Goal: Information Seeking & Learning: Learn about a topic

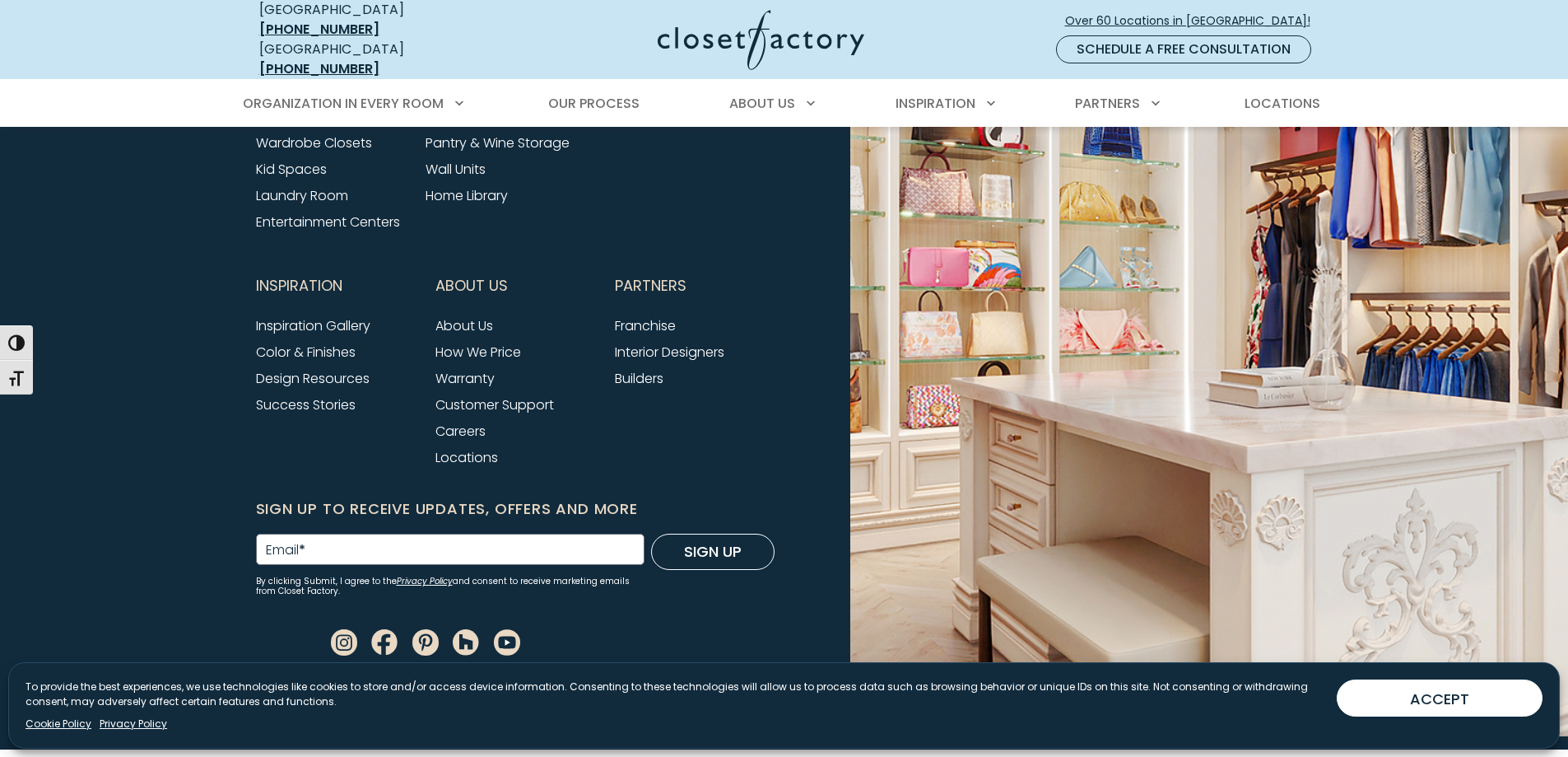
scroll to position [6617, 0]
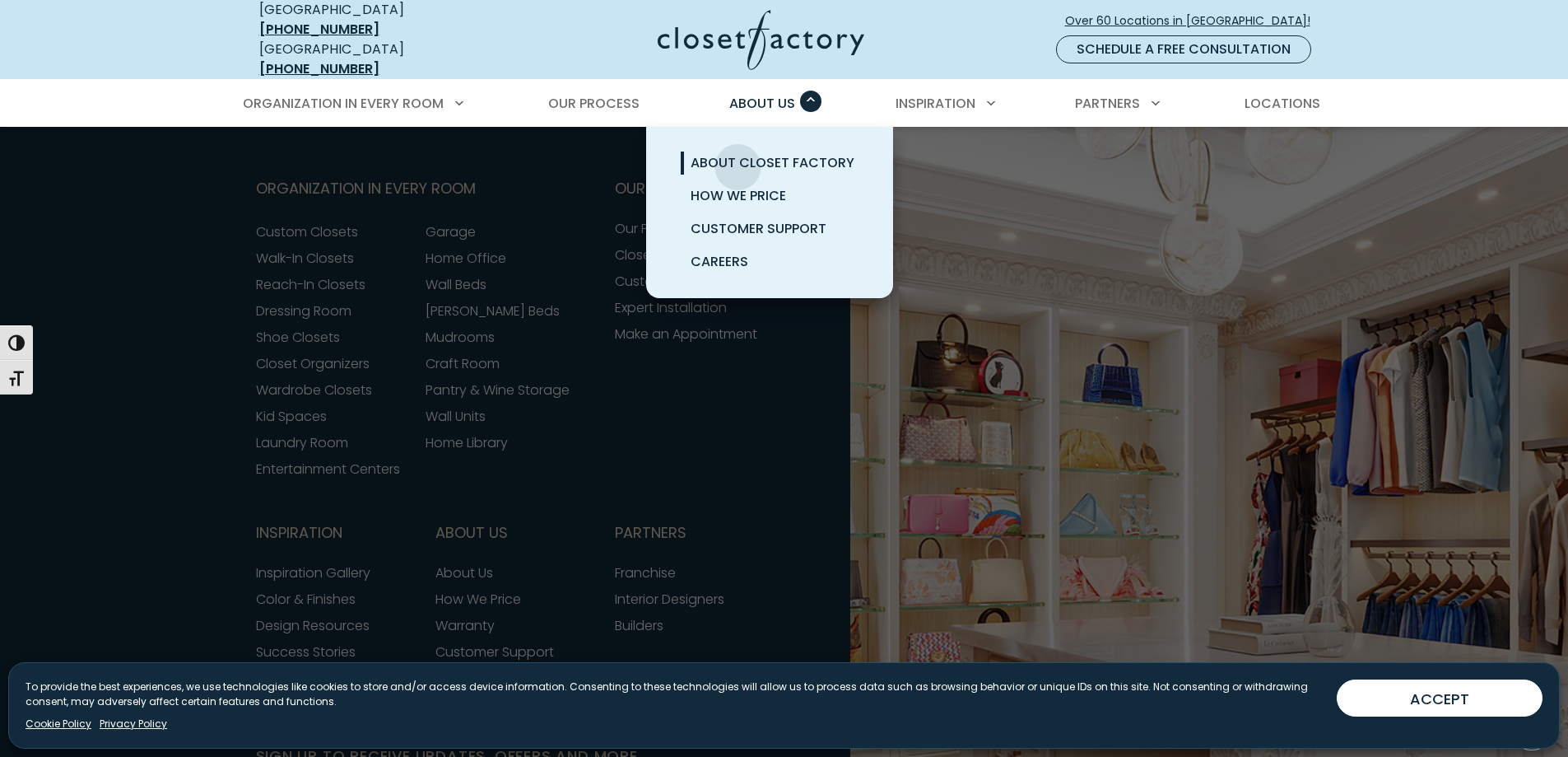
click at [735, 161] on link "About Closet Factory" at bounding box center [789, 163] width 247 height 33
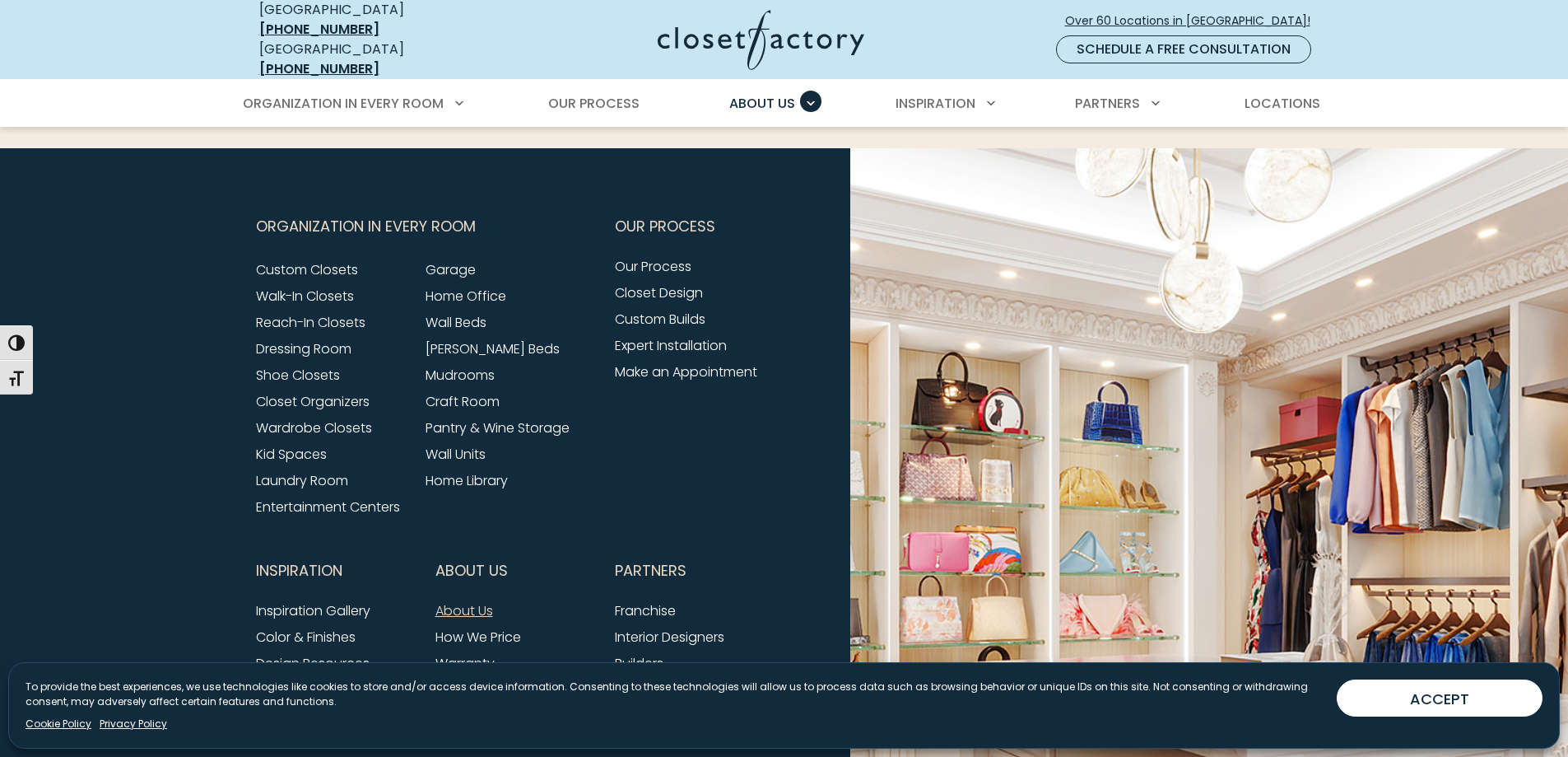
scroll to position [4420, 0]
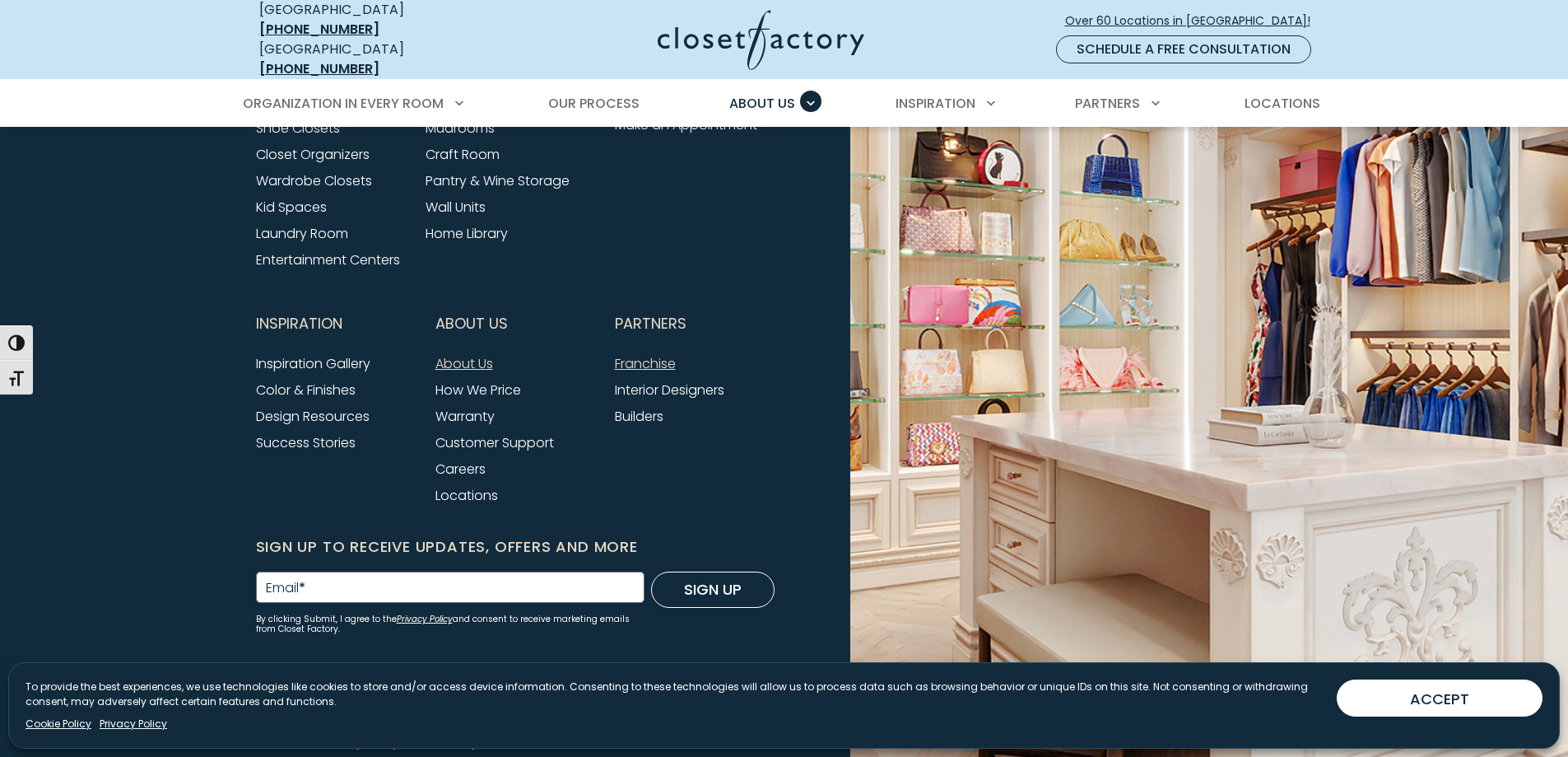
click at [657, 354] on link "Franchise" at bounding box center [645, 363] width 61 height 19
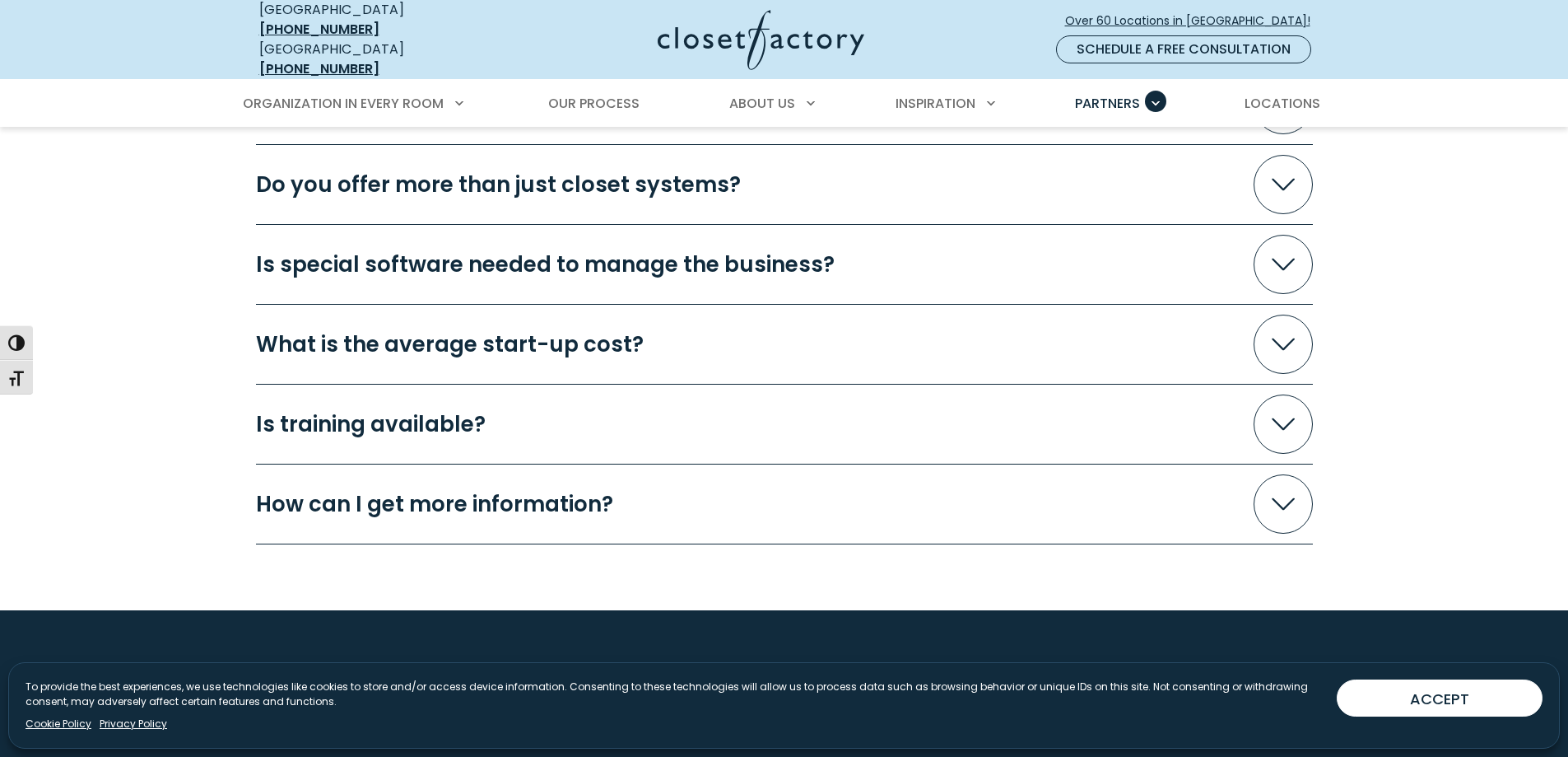
scroll to position [4694, 0]
